Goal: Navigation & Orientation: Find specific page/section

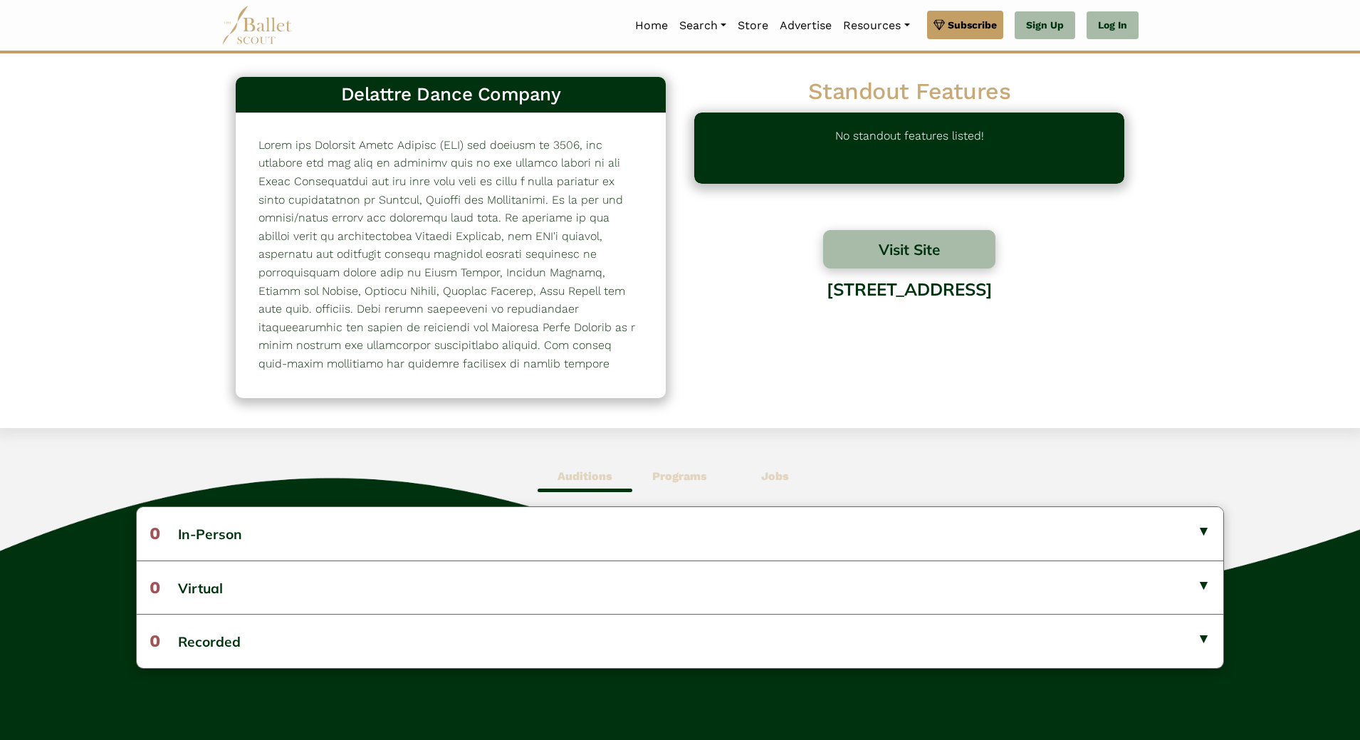
click at [800, 392] on div "Delattre Dance Company 1537 Standout Features No standout features listed! Visi…" at bounding box center [679, 245] width 917 height 351
click at [881, 246] on button "Visit Site" at bounding box center [909, 249] width 172 height 38
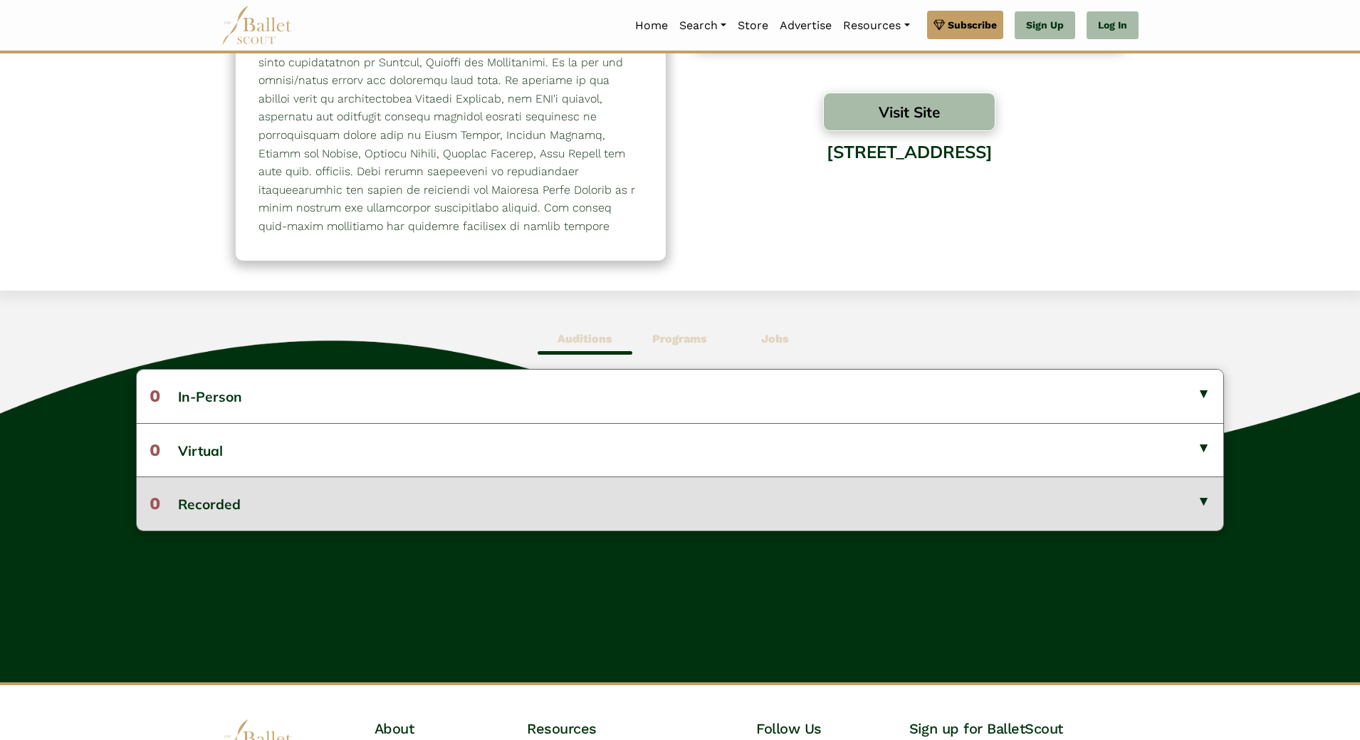
scroll to position [280, 0]
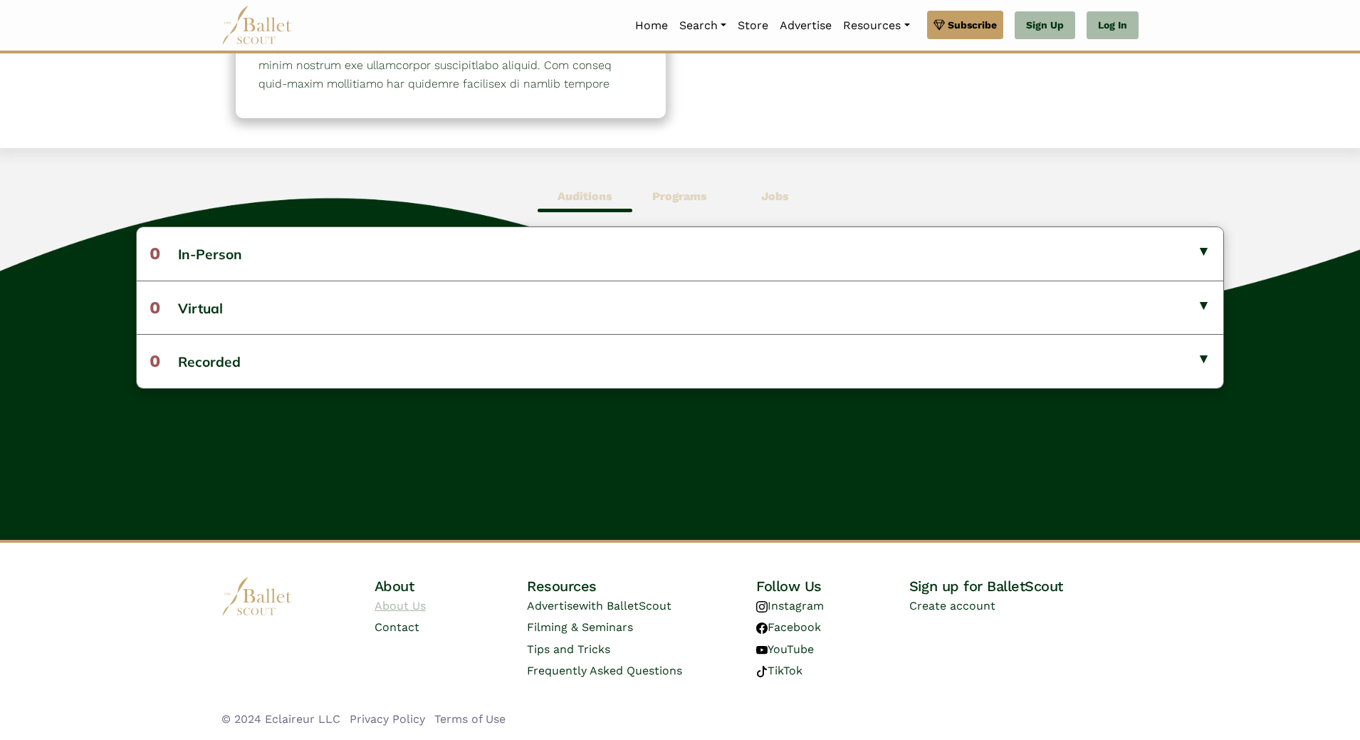
click at [389, 605] on link "About Us" at bounding box center [400, 606] width 51 height 14
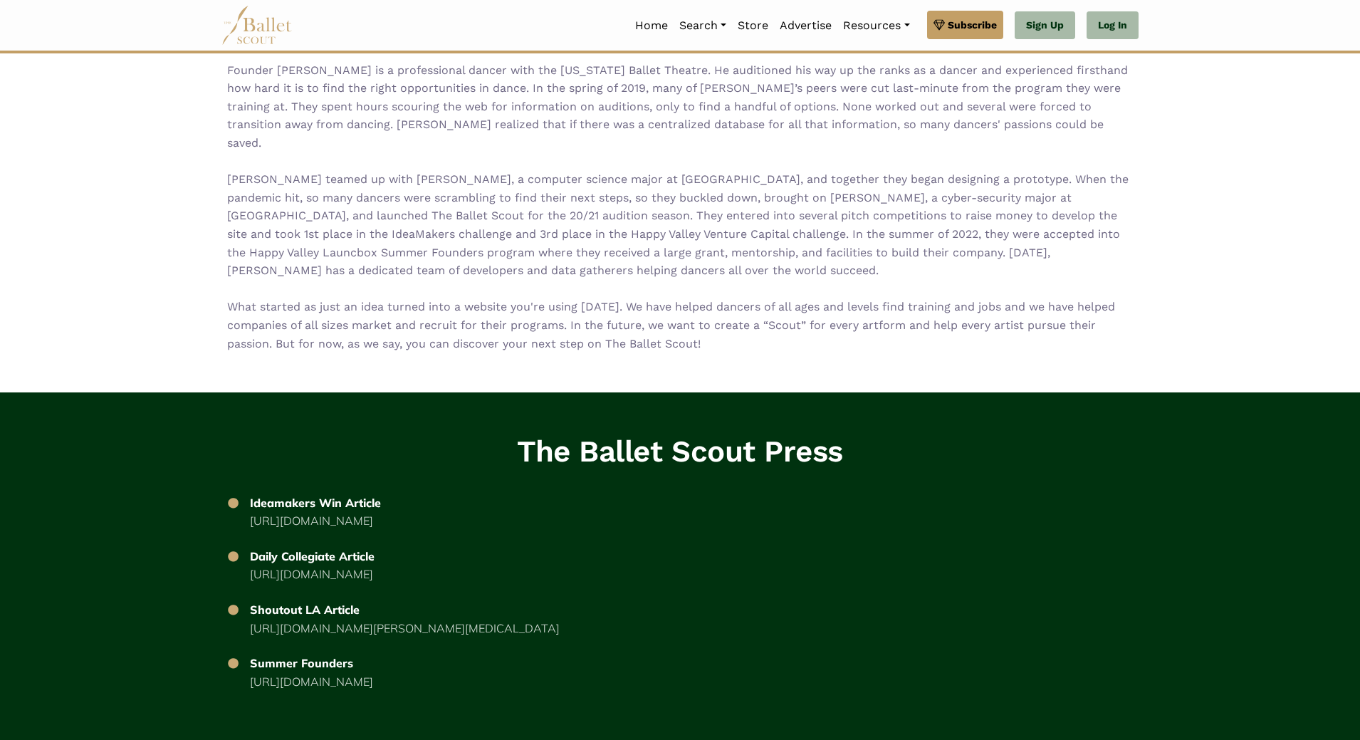
scroll to position [2529, 0]
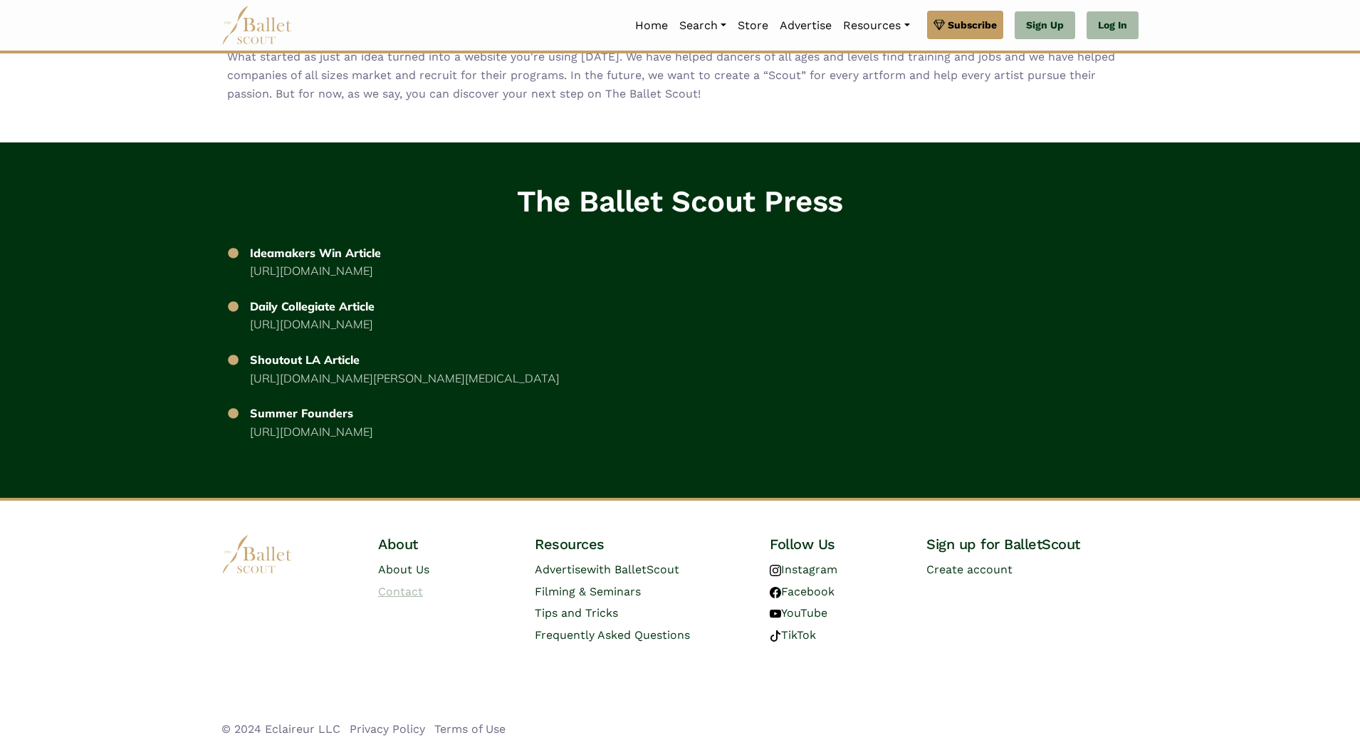
click at [396, 585] on link "Contact" at bounding box center [400, 592] width 45 height 14
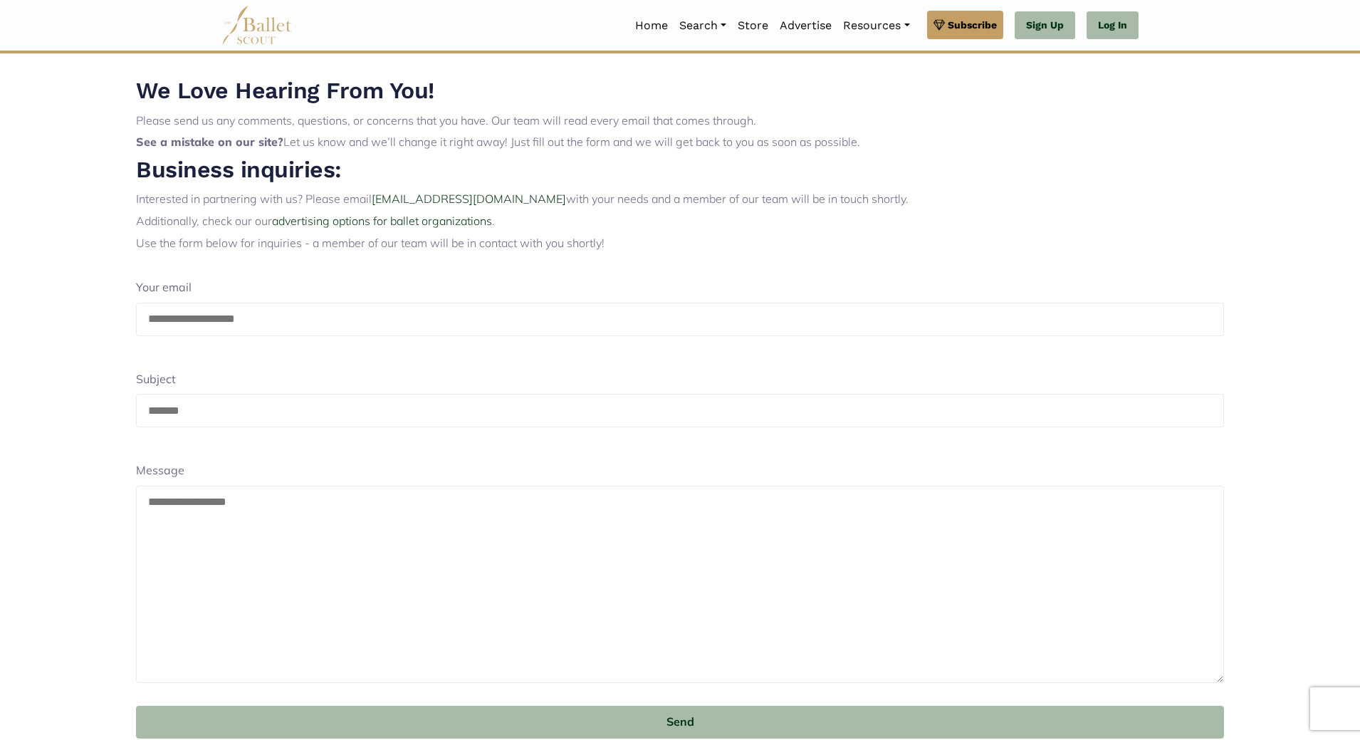
scroll to position [228, 0]
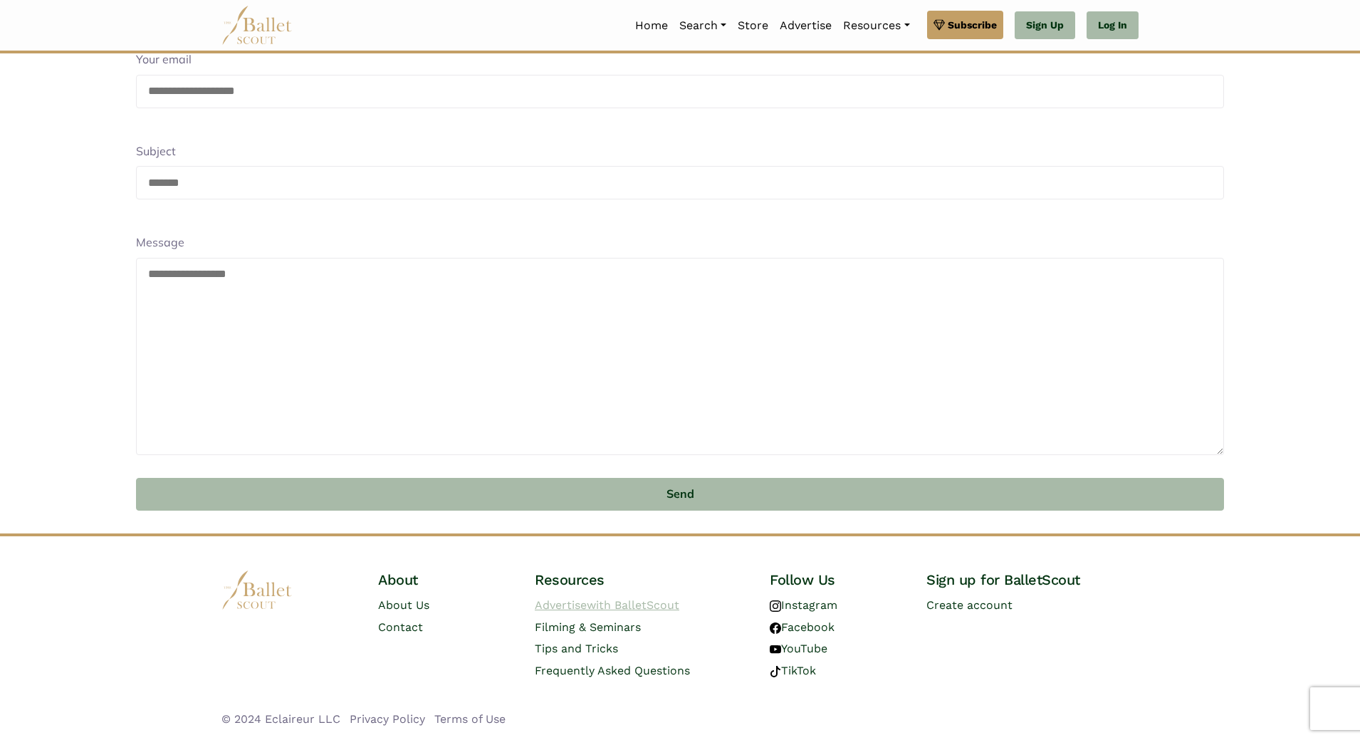
click at [555, 607] on link "Advertise with BalletScout" at bounding box center [607, 605] width 145 height 14
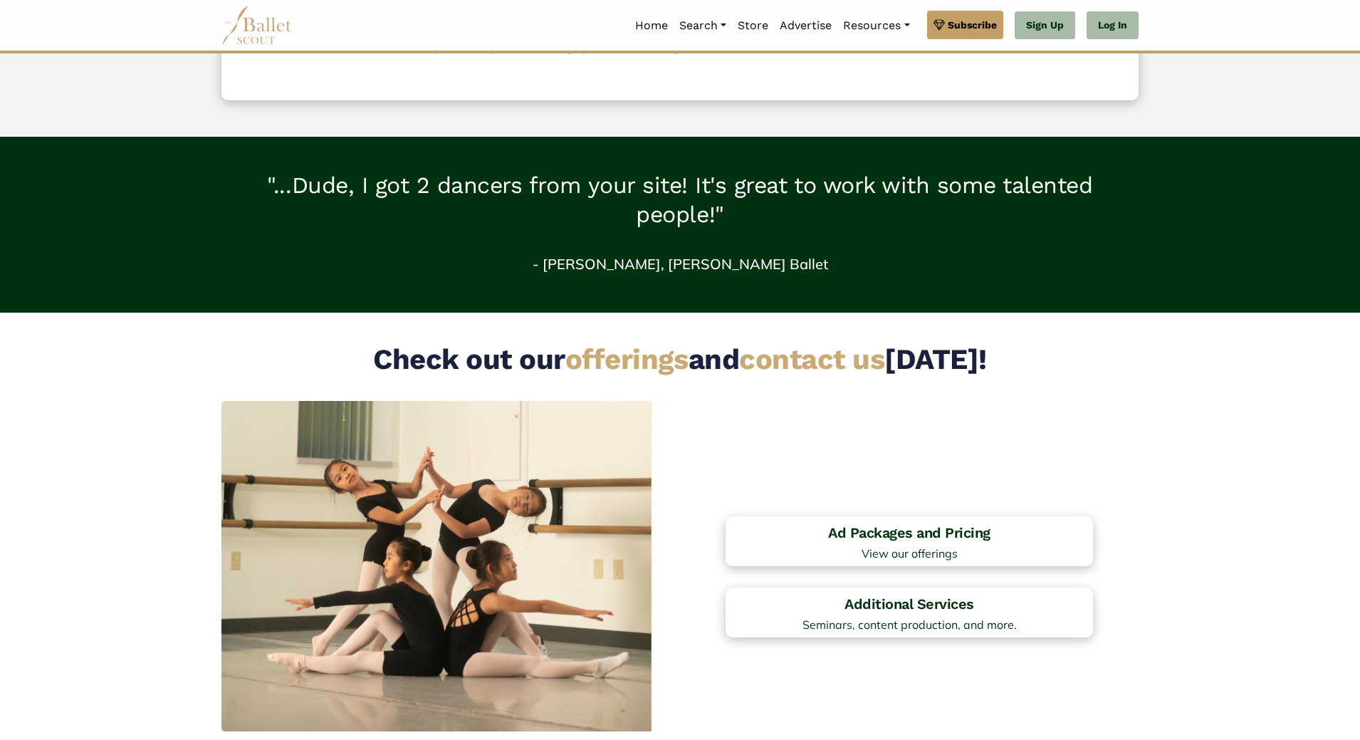
scroll to position [645, 0]
